Goal: Transaction & Acquisition: Purchase product/service

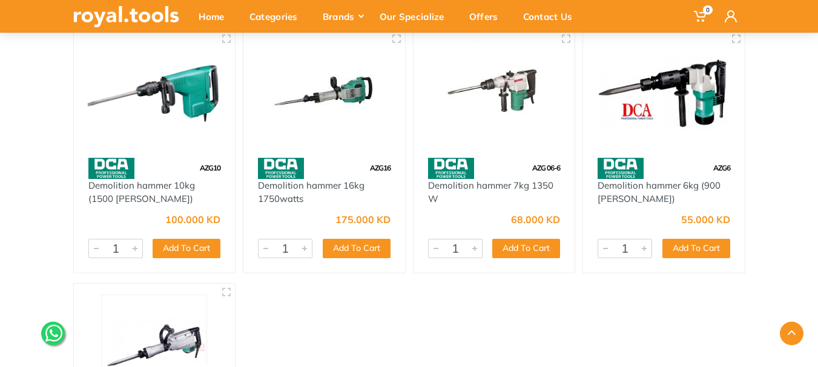
scroll to position [182, 0]
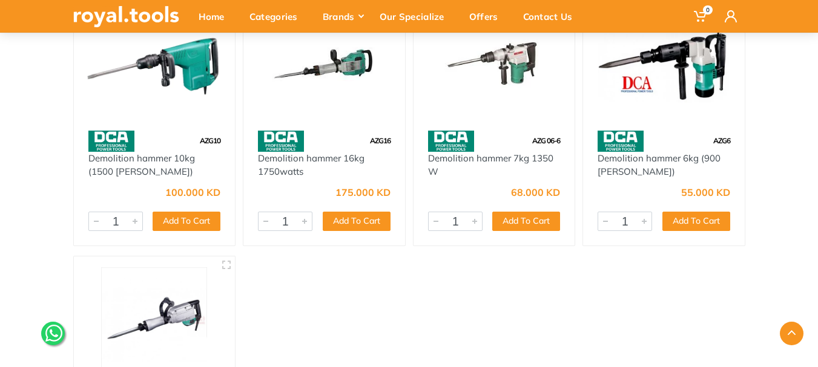
click at [642, 76] on img at bounding box center [664, 66] width 140 height 105
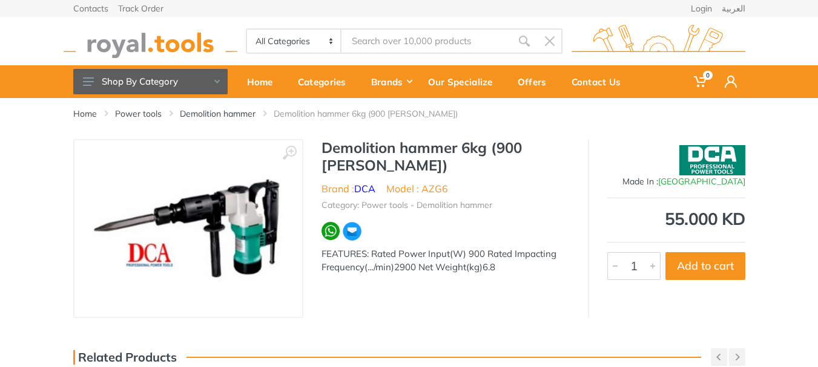
scroll to position [6, 0]
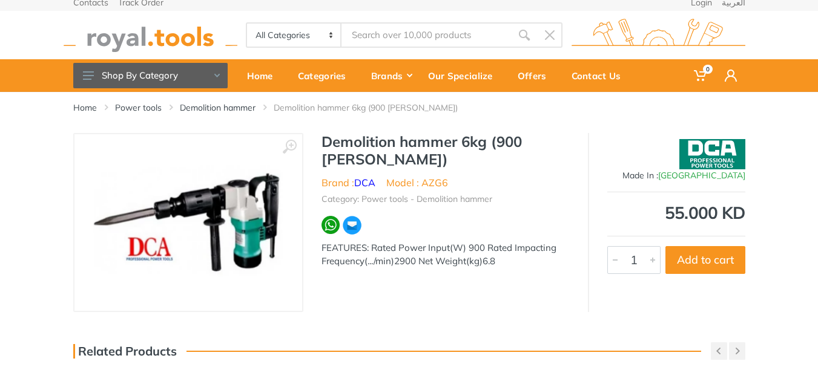
click at [460, 200] on li "Category: Power tools - Demolition hammer" at bounding box center [406, 199] width 171 height 13
click at [216, 215] on img at bounding box center [188, 222] width 190 height 153
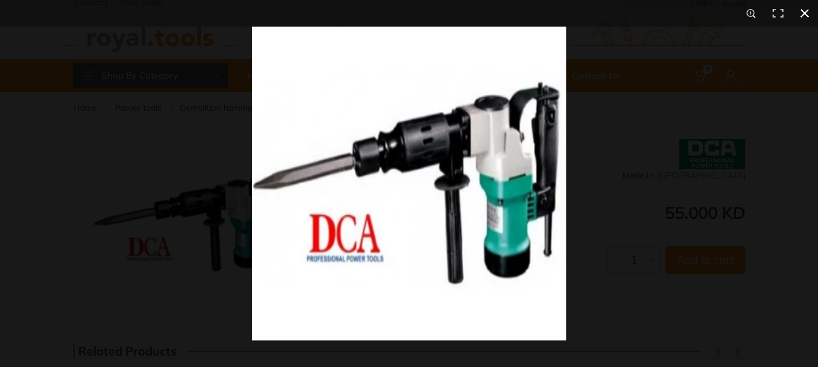
click at [224, 157] on div at bounding box center [409, 183] width 818 height 367
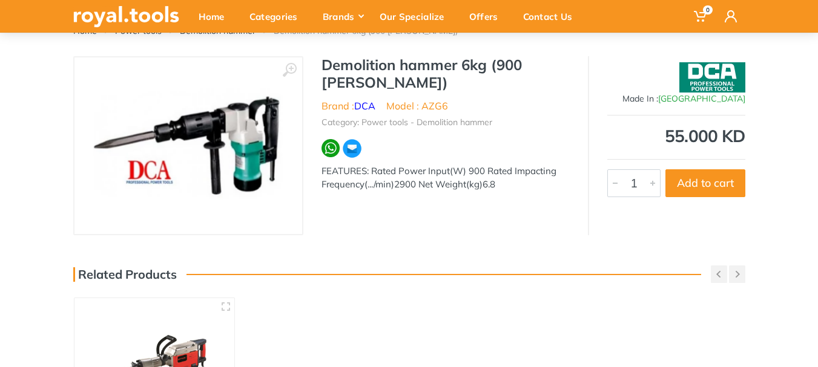
scroll to position [0, 0]
